Goal: Task Accomplishment & Management: Use online tool/utility

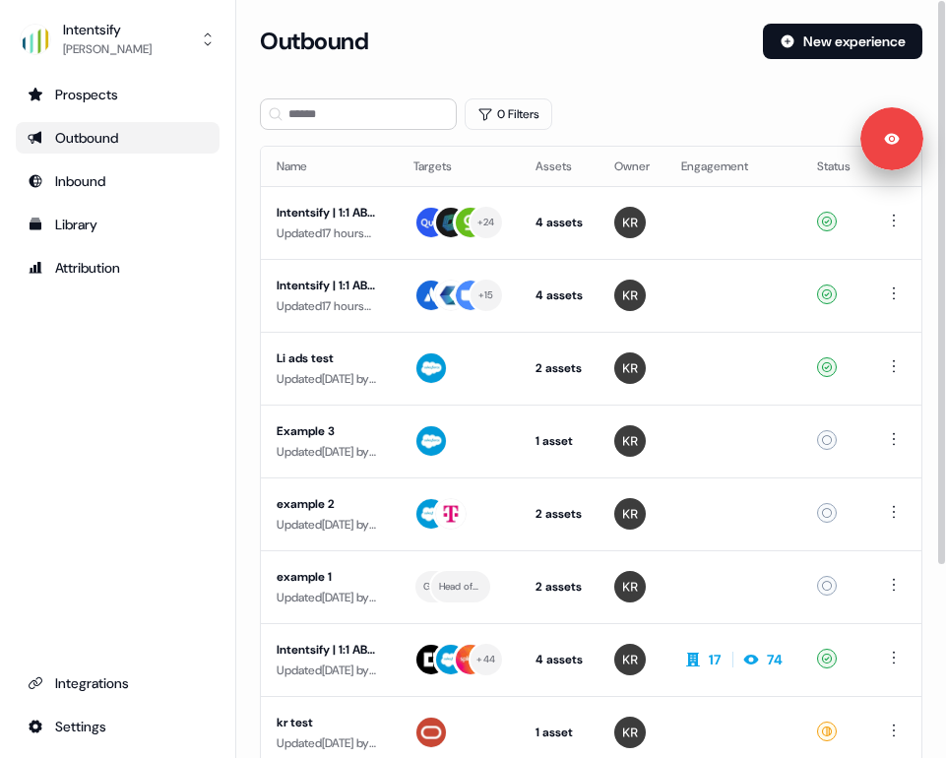
click at [945, 241] on div at bounding box center [941, 379] width 10 height 758
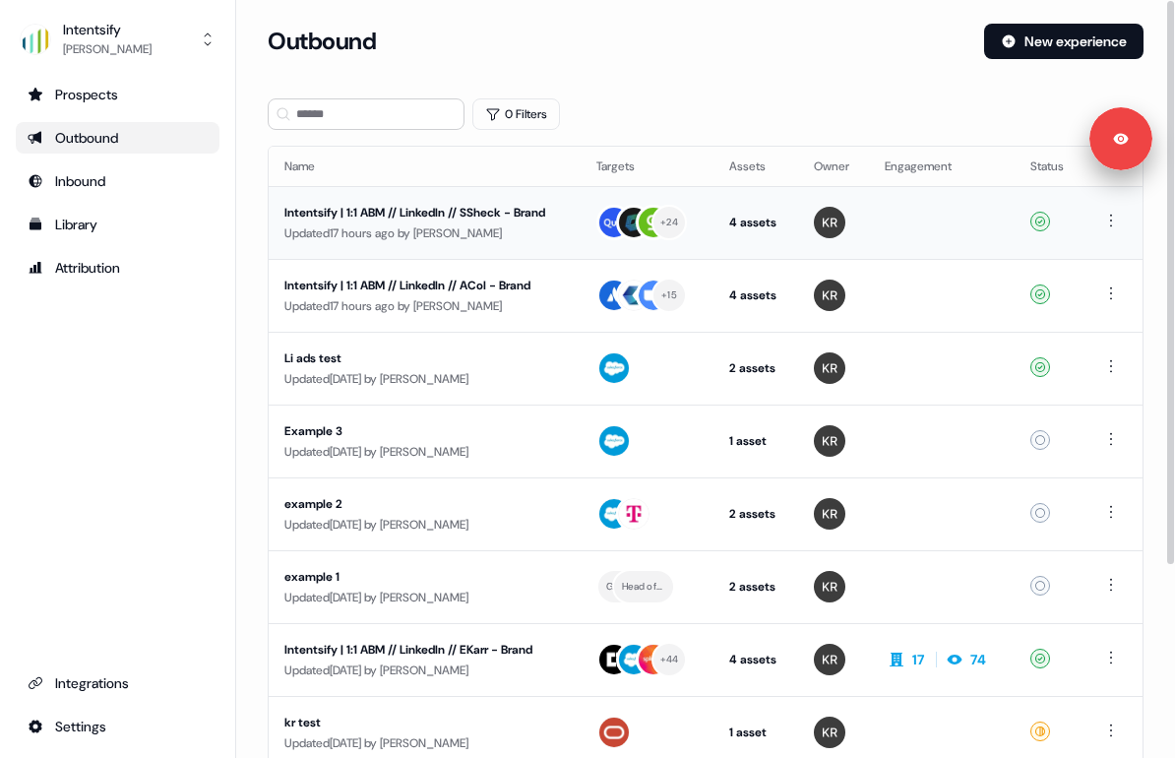
click at [460, 214] on div "Intentsify | 1:1 ABM // LinkedIn // SSheck - Brand" at bounding box center [424, 213] width 280 height 20
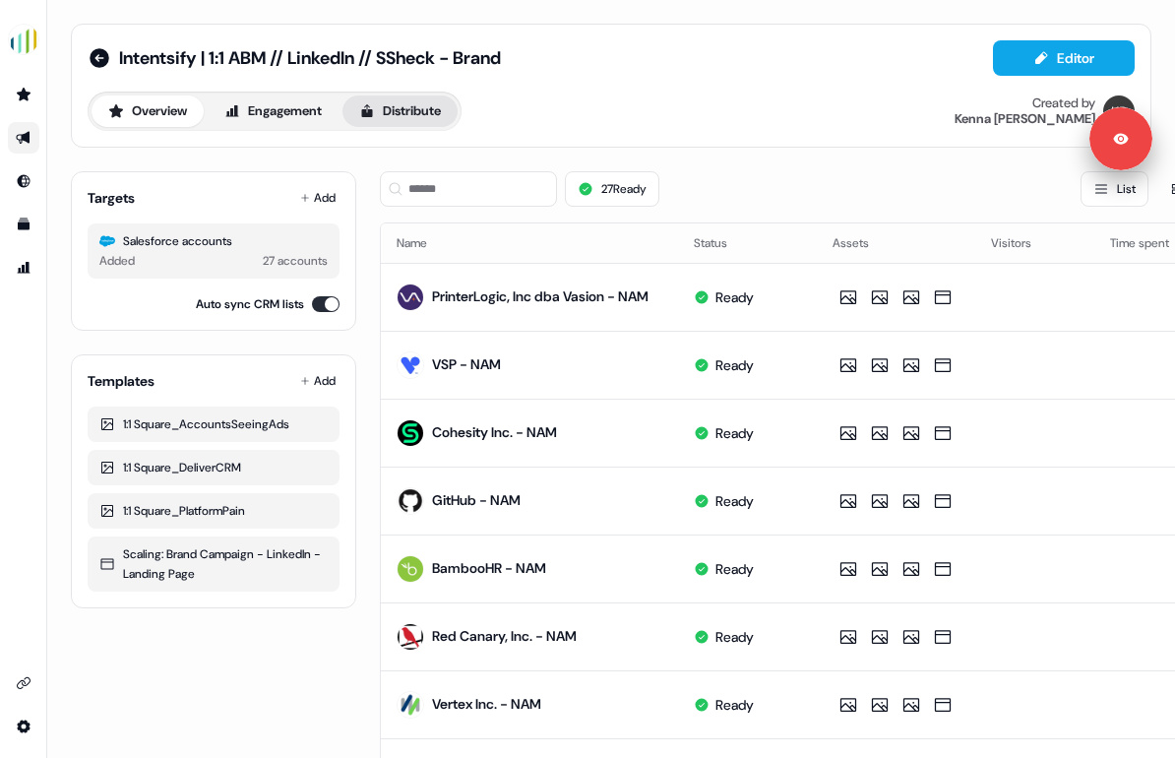
click at [425, 116] on button "Distribute" at bounding box center [399, 110] width 115 height 31
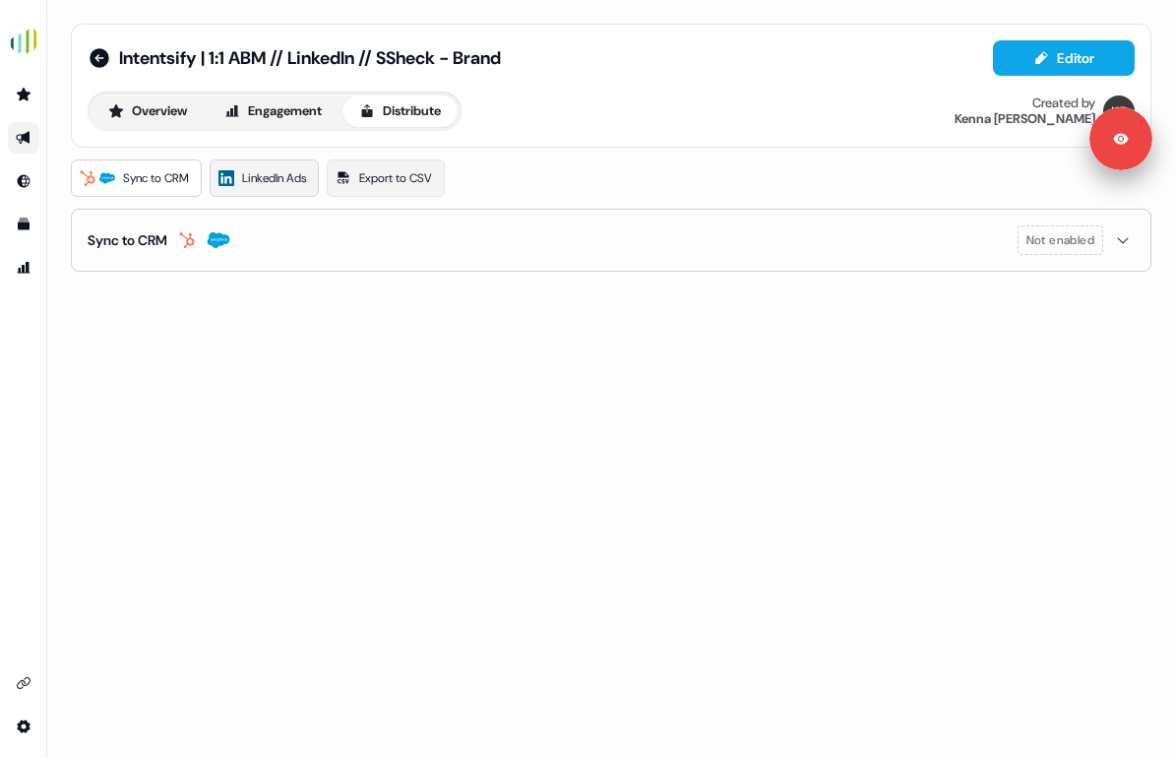
click at [226, 174] on icon at bounding box center [225, 178] width 11 height 11
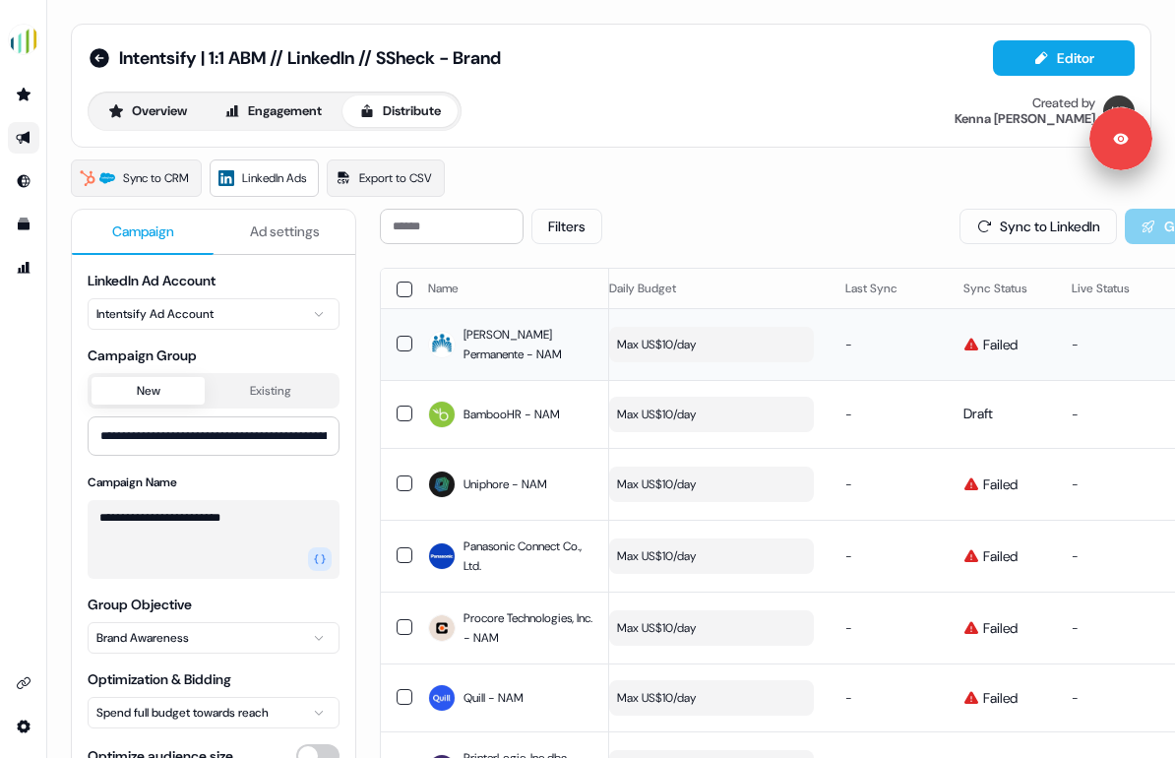
scroll to position [0, 683]
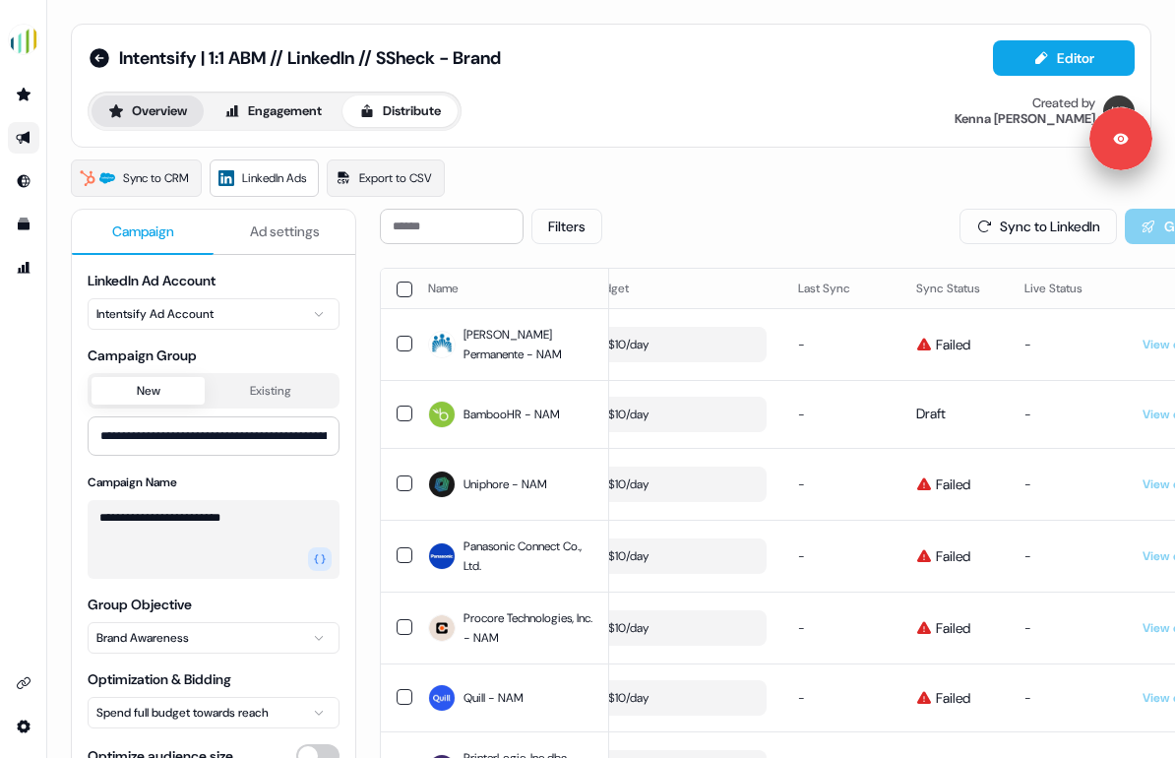
click at [165, 108] on button "Overview" at bounding box center [148, 110] width 112 height 31
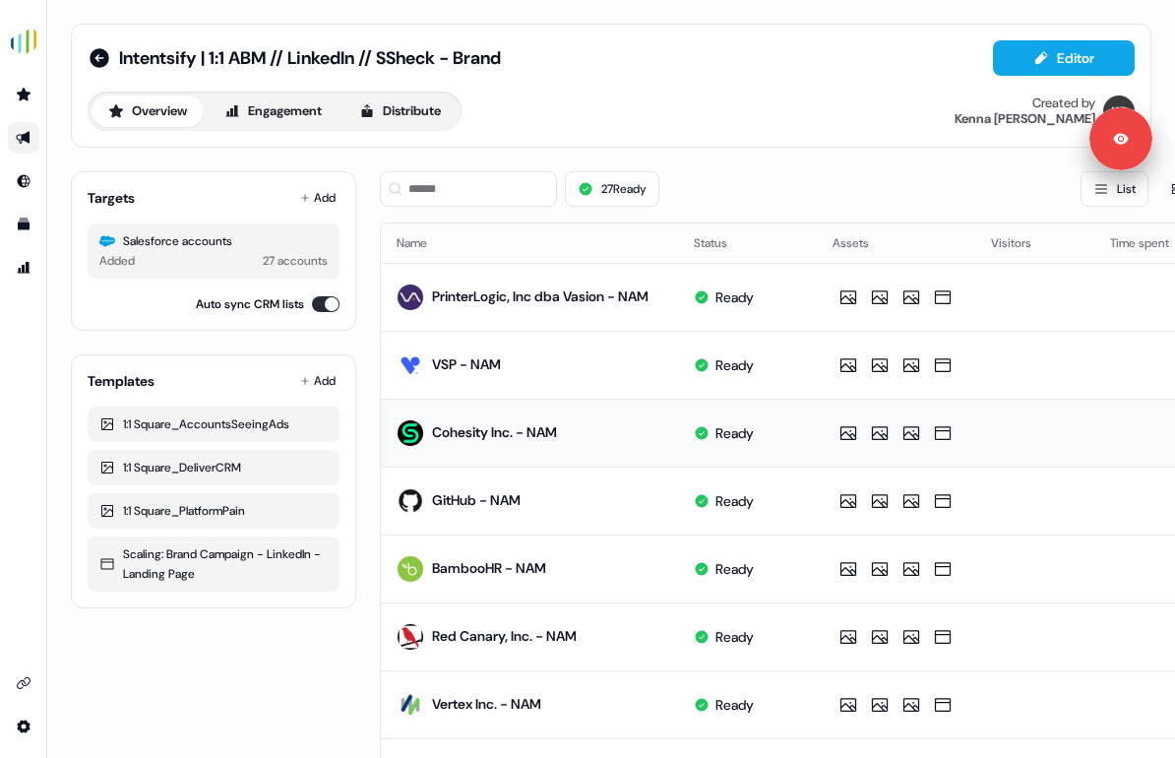
scroll to position [0, 97]
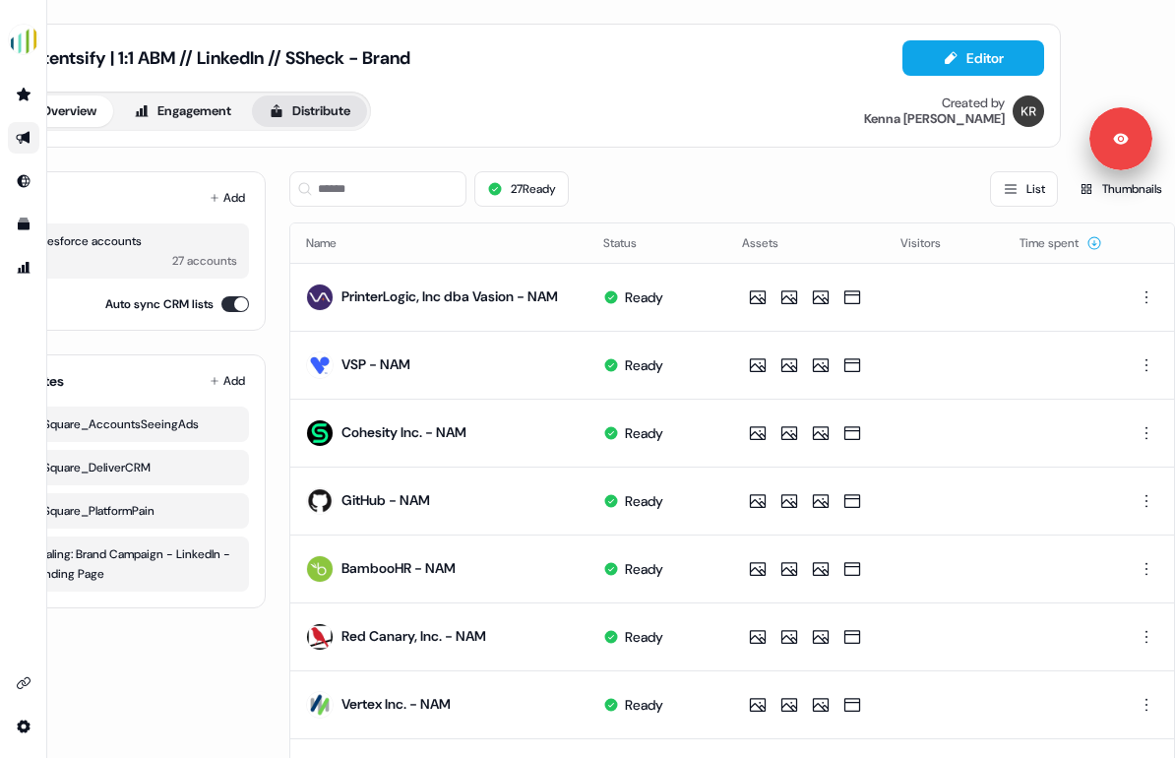
click at [335, 108] on button "Distribute" at bounding box center [309, 110] width 115 height 31
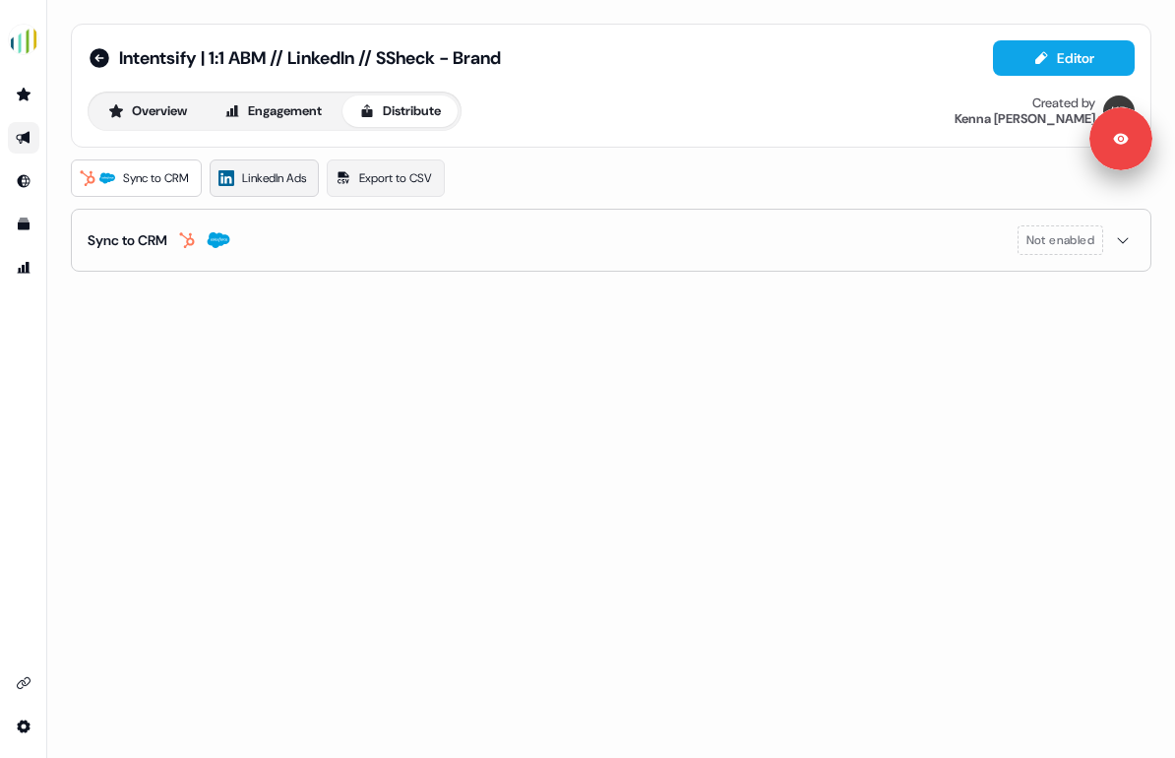
click at [266, 180] on span "LinkedIn Ads" at bounding box center [274, 178] width 64 height 20
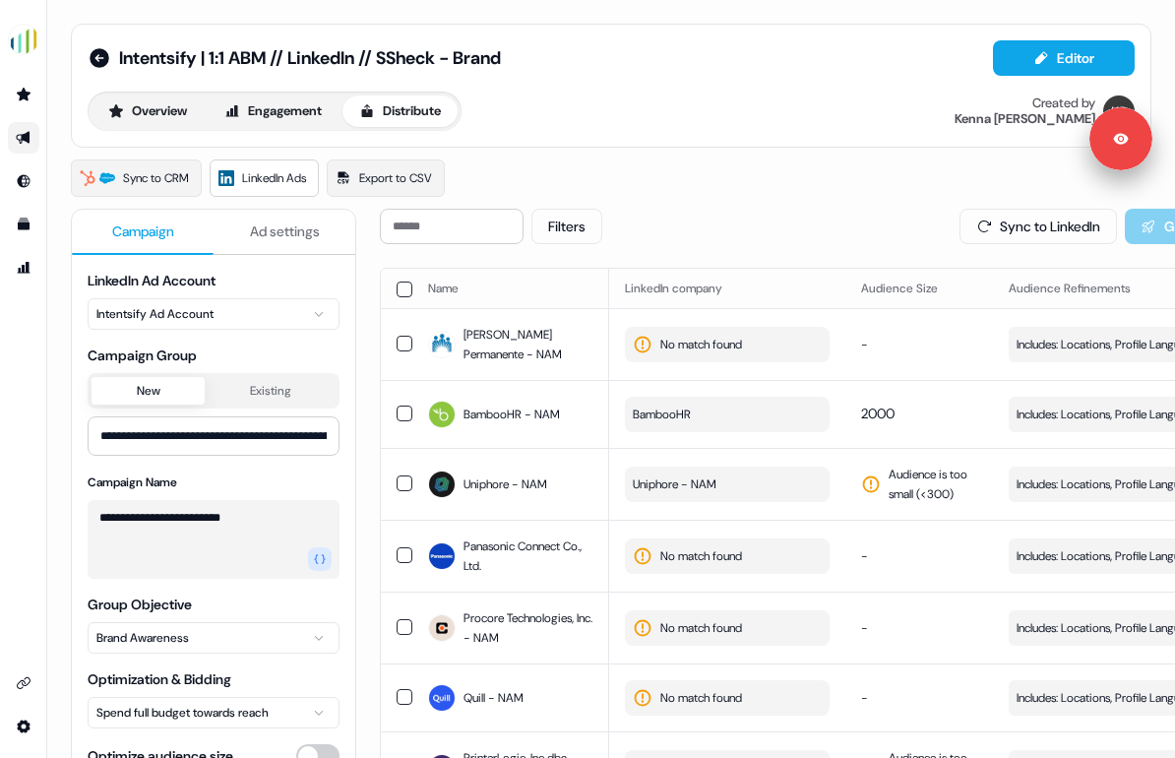
click at [282, 227] on span "Ad settings" at bounding box center [285, 231] width 70 height 20
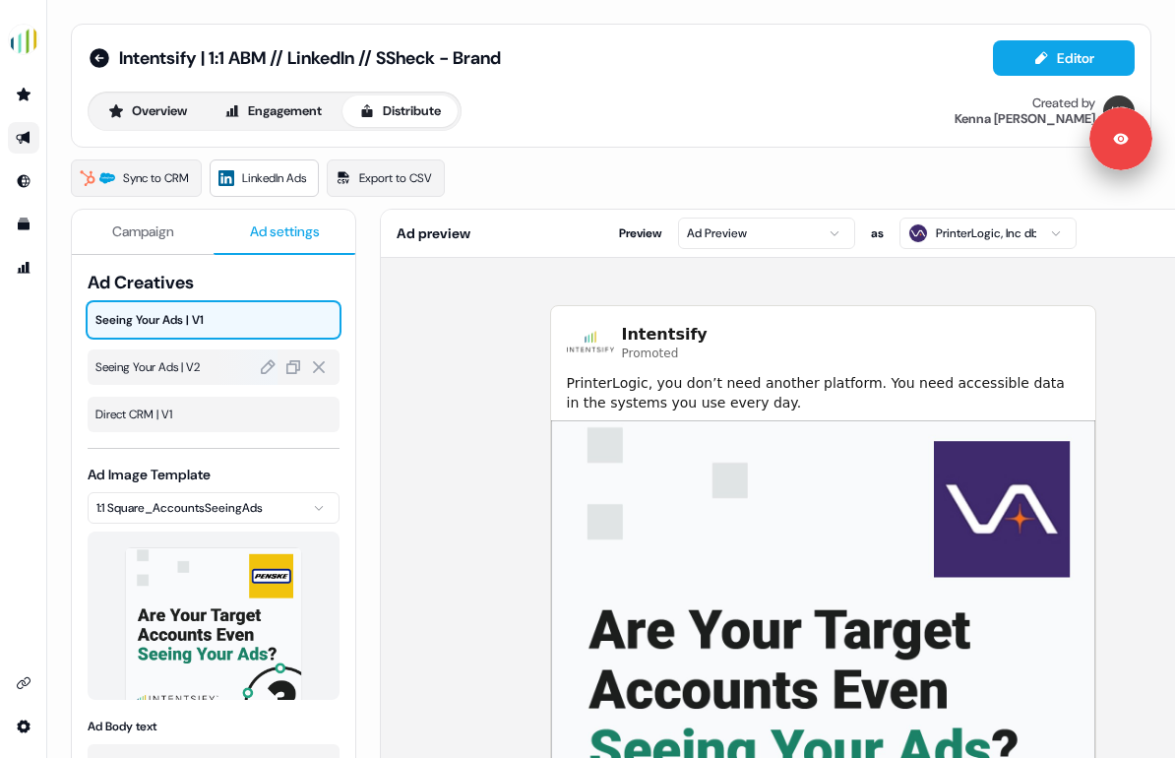
click at [220, 369] on div at bounding box center [246, 366] width 62 height 35
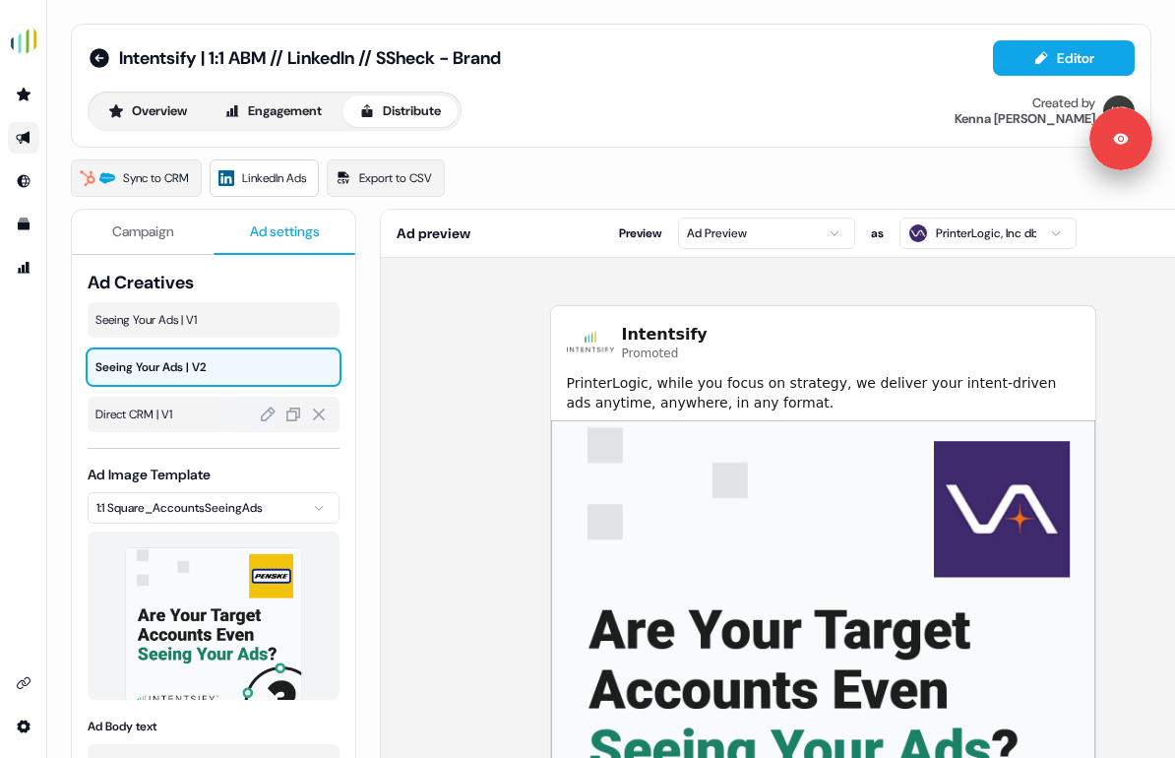
click at [204, 411] on span "Direct CRM | V1" at bounding box center [213, 414] width 236 height 20
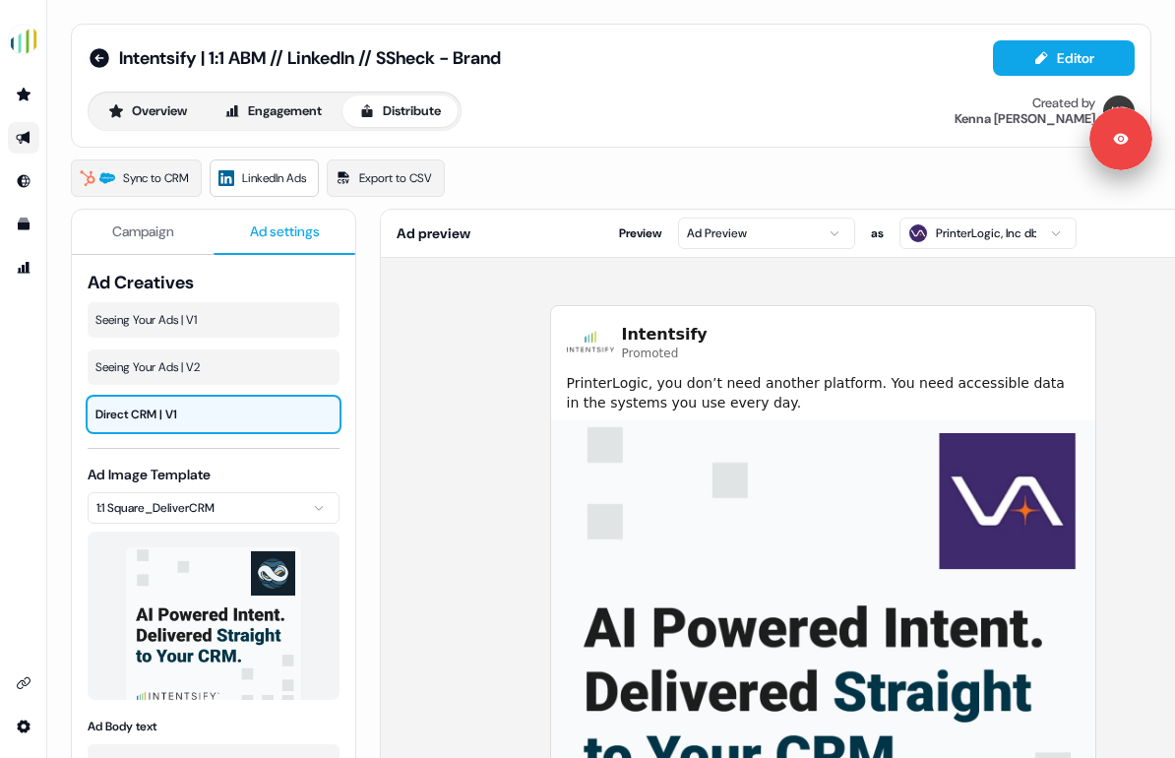
click at [156, 234] on span "Campaign" at bounding box center [143, 231] width 62 height 20
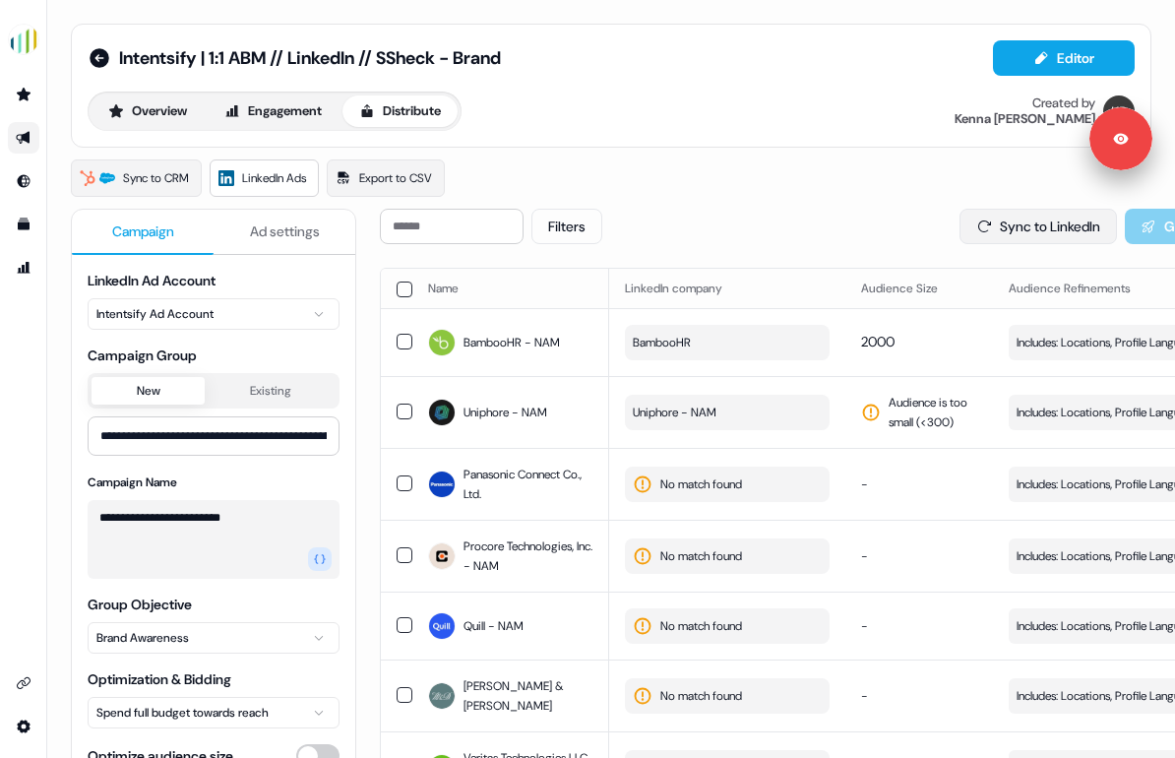
click at [1036, 222] on button "Sync to LinkedIn" at bounding box center [1037, 226] width 157 height 35
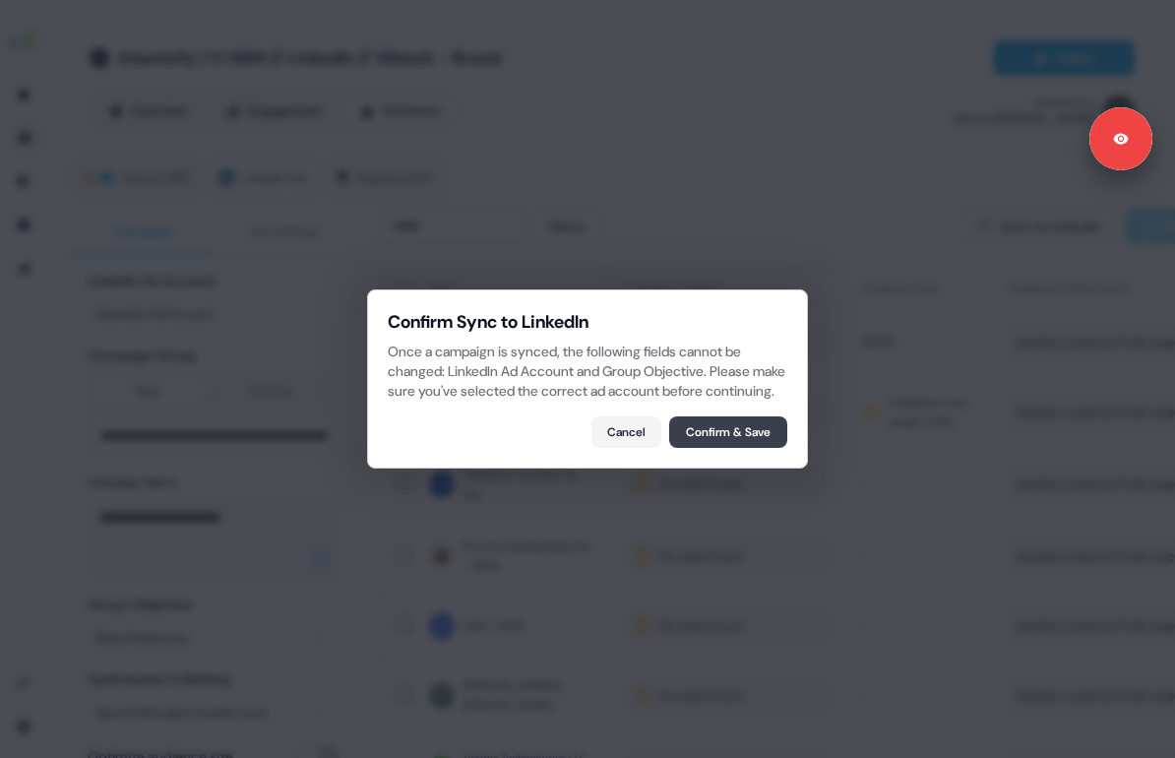
click at [726, 440] on button "Confirm & Save" at bounding box center [728, 431] width 118 height 31
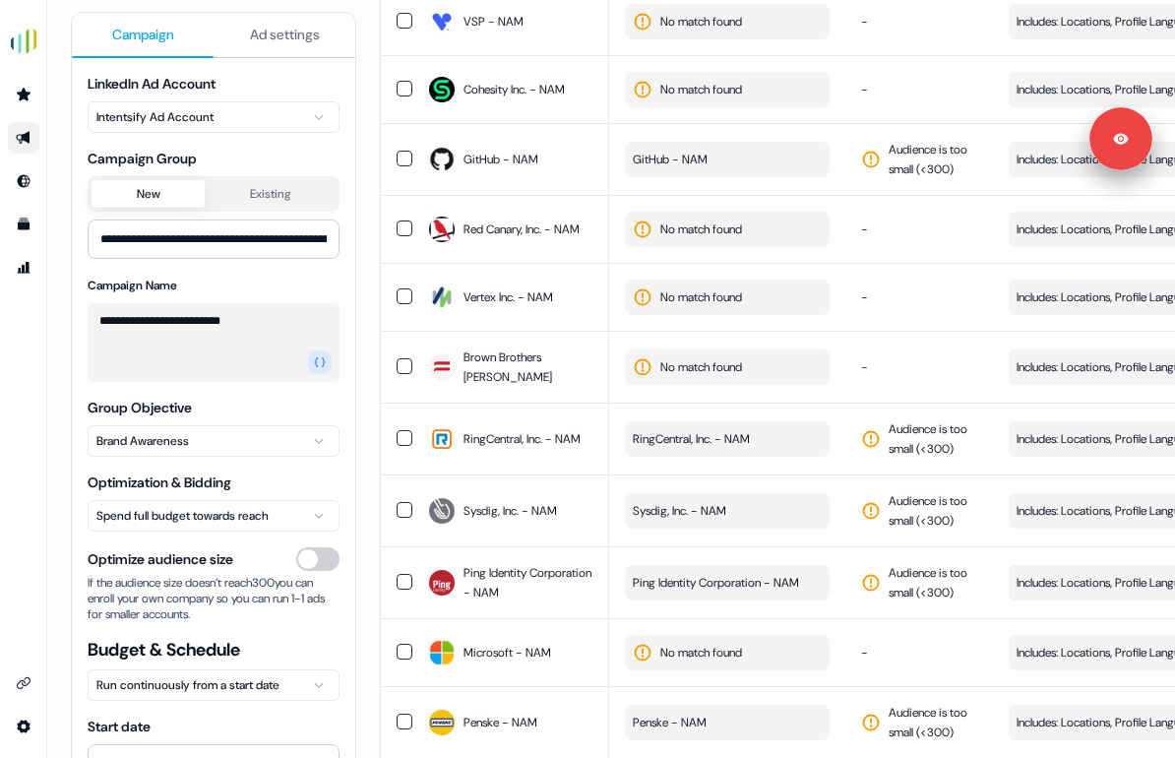
scroll to position [952, 0]
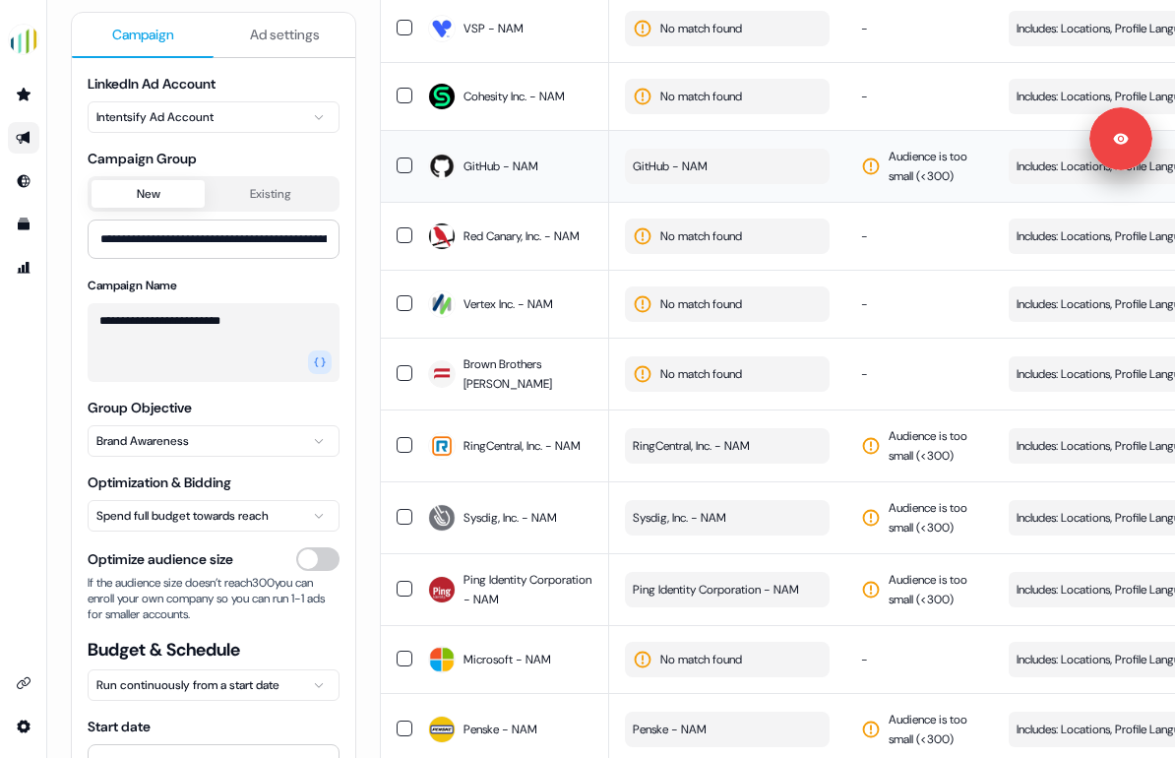
click at [706, 176] on span "GitHub - NAM" at bounding box center [670, 166] width 75 height 20
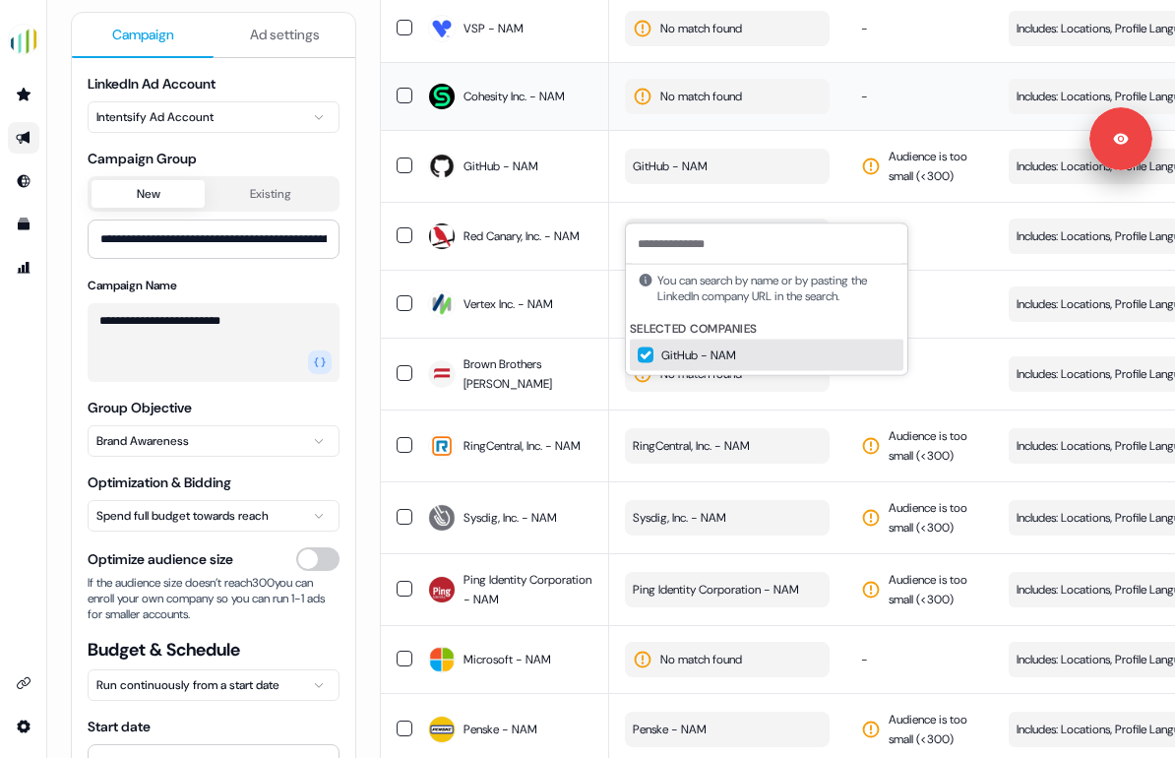
click at [856, 130] on td "-" at bounding box center [919, 96] width 148 height 68
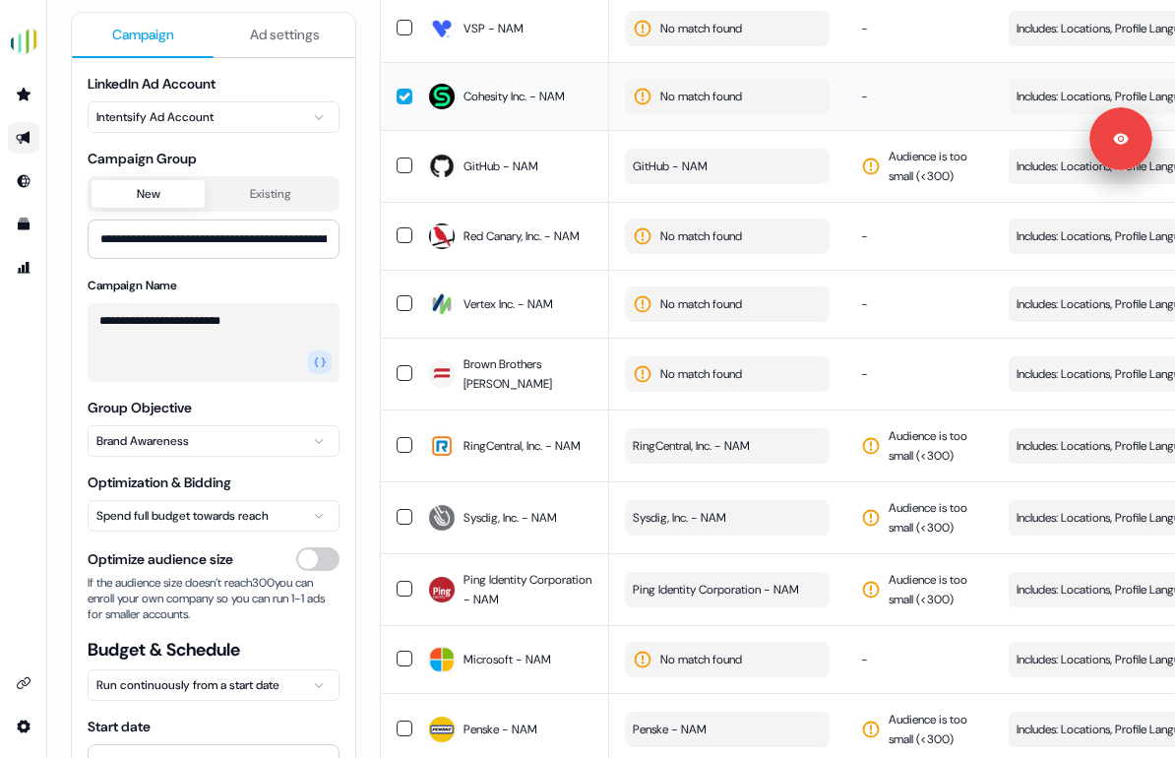
click at [856, 130] on td "-" at bounding box center [919, 96] width 148 height 68
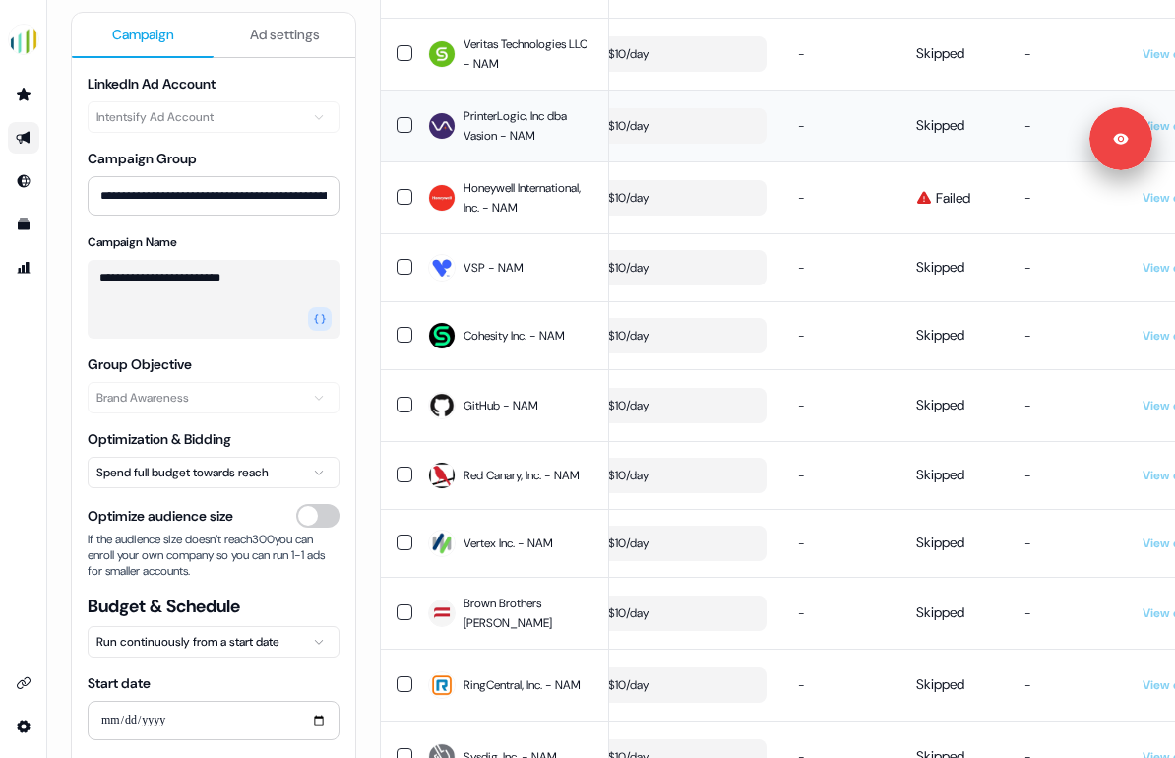
scroll to position [0, 0]
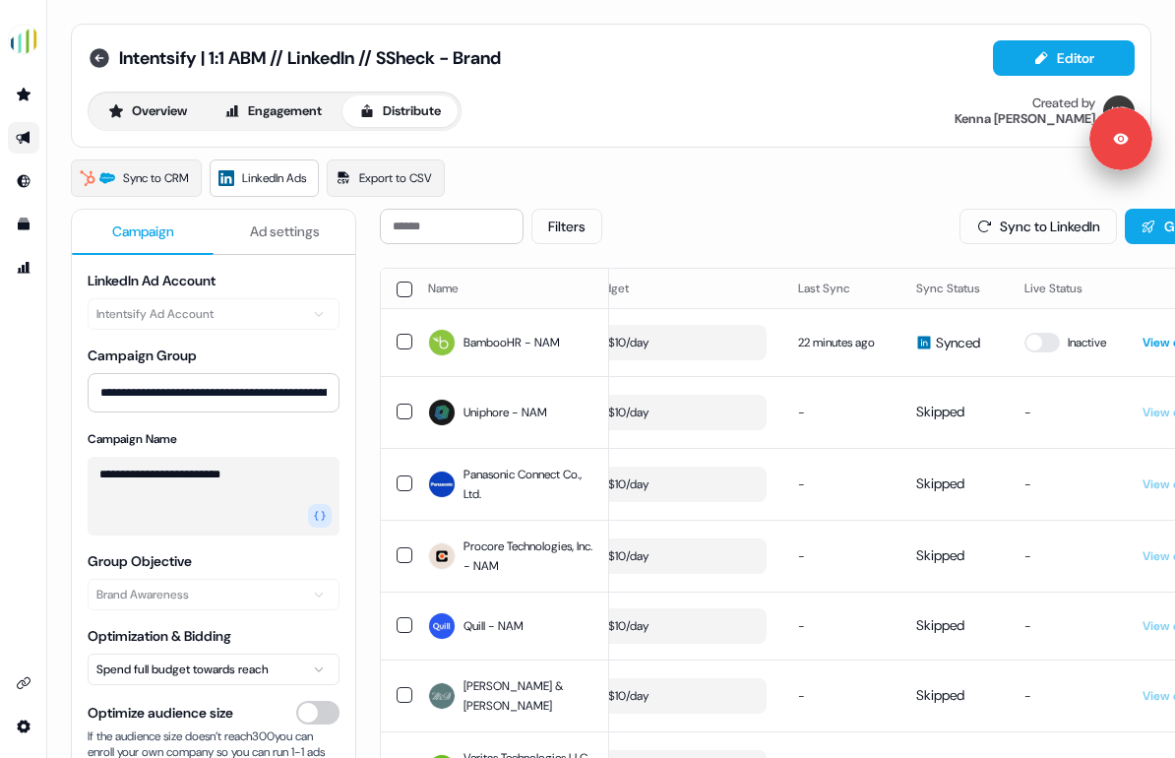
click at [105, 50] on icon at bounding box center [100, 58] width 24 height 24
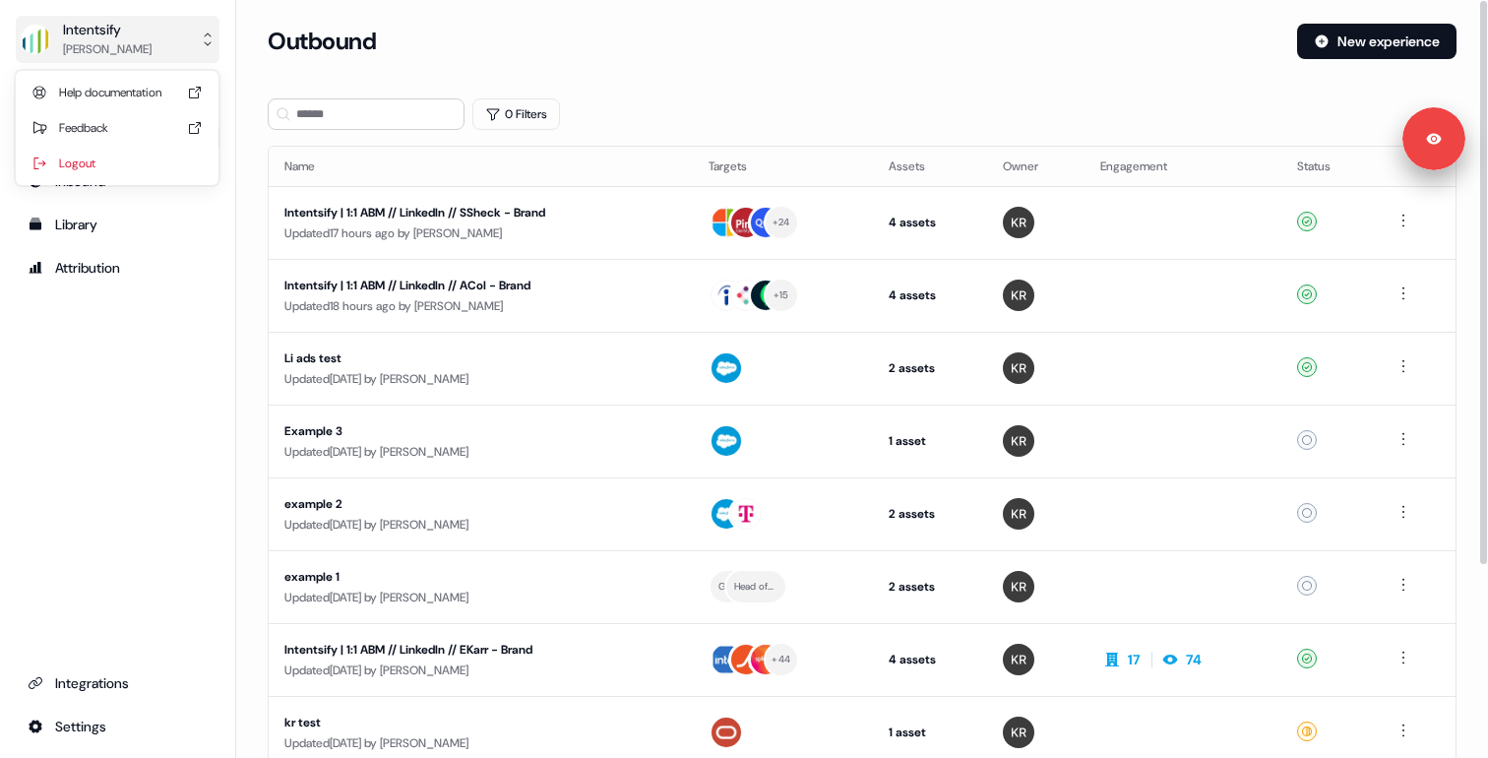
click at [133, 43] on div "[PERSON_NAME]" at bounding box center [107, 49] width 89 height 20
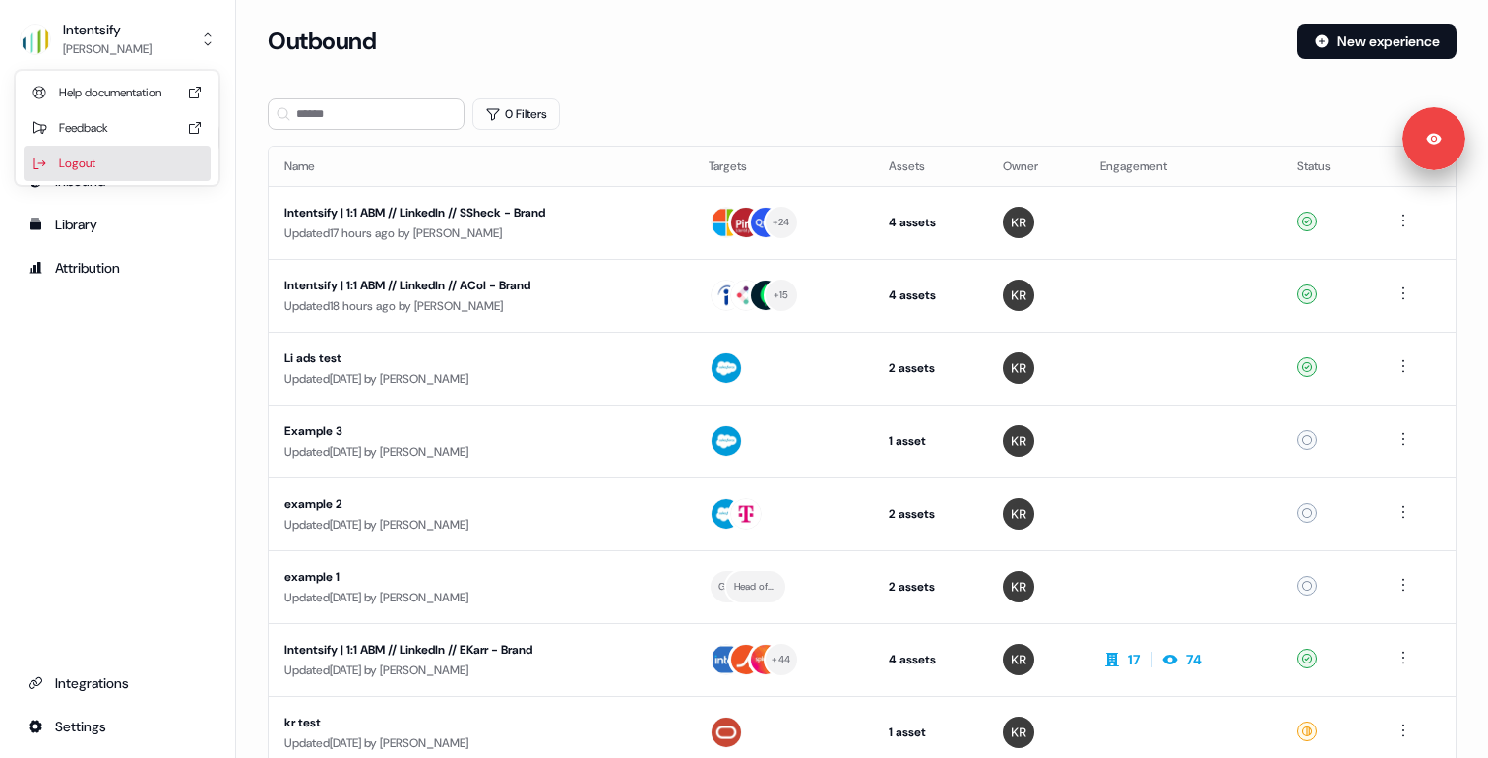
click at [92, 168] on div "Logout" at bounding box center [117, 163] width 187 height 35
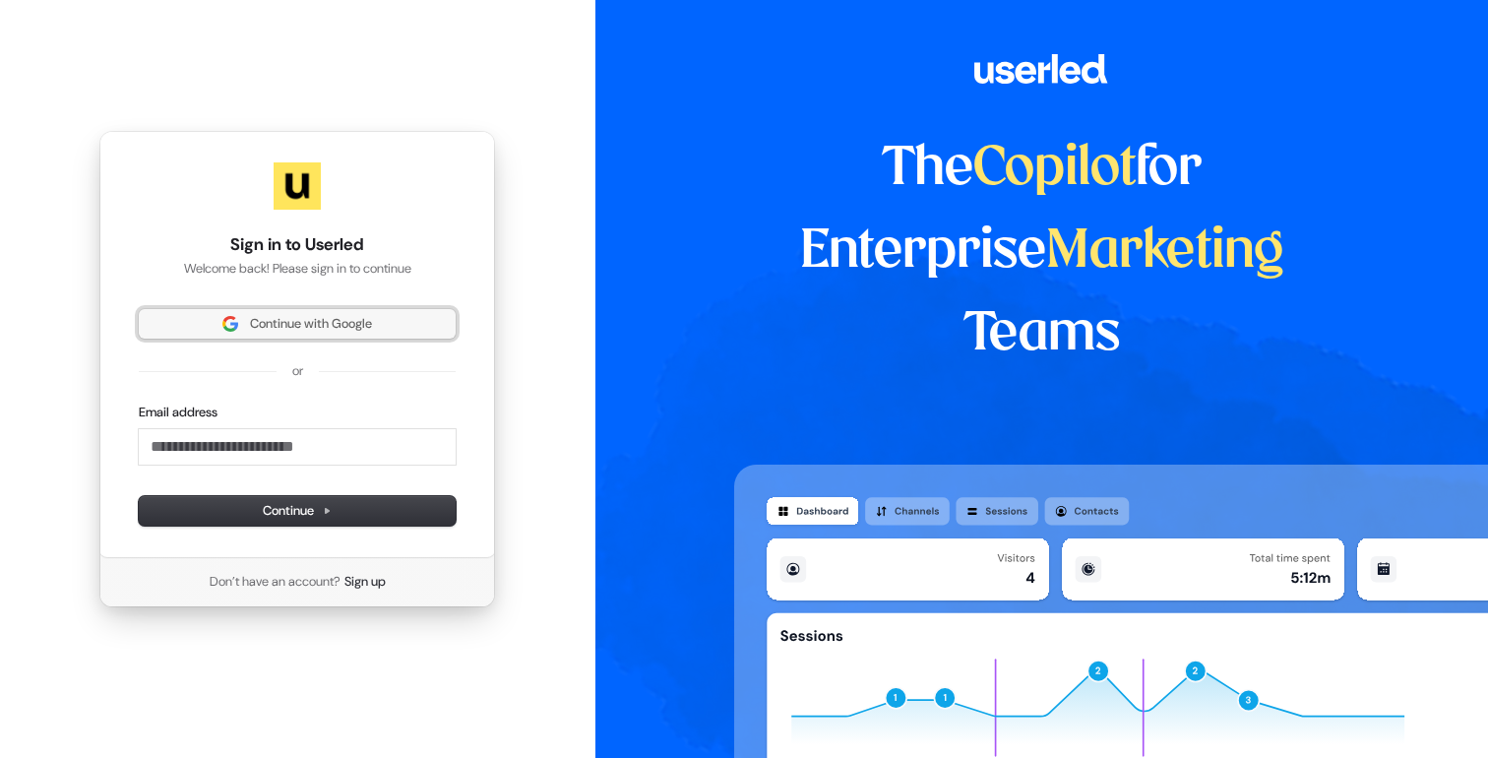
click at [288, 318] on span "Continue with Google" at bounding box center [311, 324] width 122 height 18
